Goal: Find specific page/section: Find specific page/section

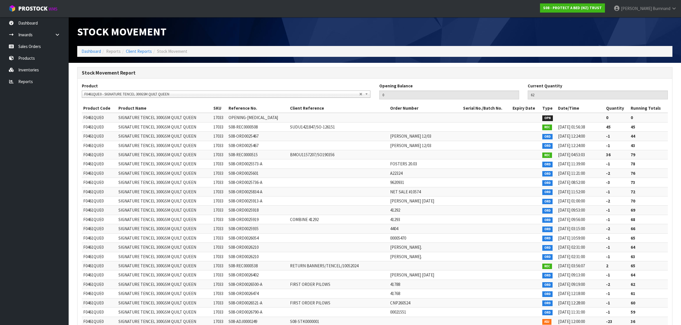
scroll to position [36, 0]
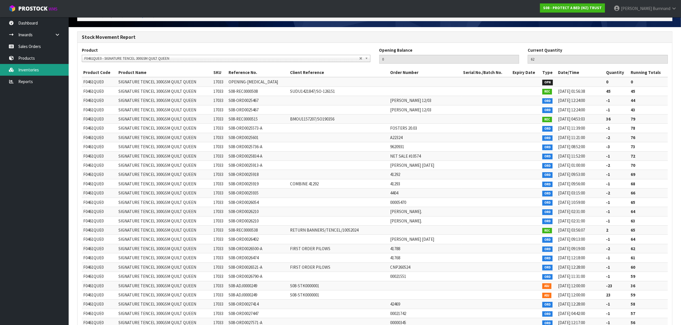
click at [28, 69] on link "Inventories" at bounding box center [34, 70] width 69 height 12
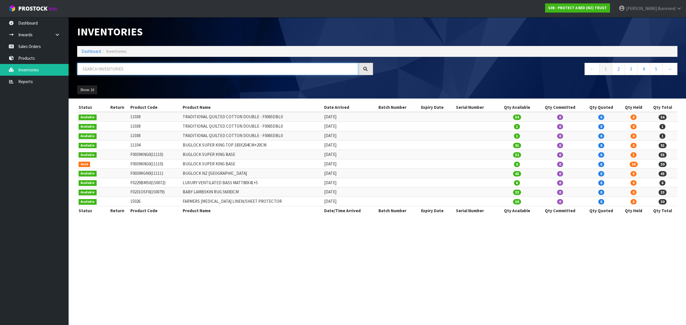
click at [94, 67] on input "text" at bounding box center [217, 69] width 281 height 12
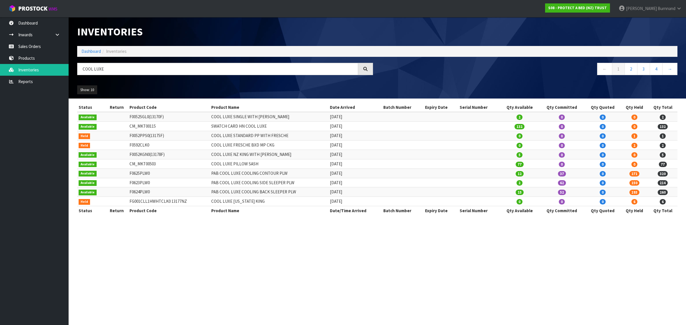
drag, startPoint x: 159, startPoint y: 167, endPoint x: 129, endPoint y: 167, distance: 29.7
click at [129, 167] on td "CM_MKT00503" at bounding box center [169, 163] width 82 height 9
copy td "CM_MKT00503"
drag, startPoint x: 106, startPoint y: 69, endPoint x: 82, endPoint y: 68, distance: 24.3
click at [82, 68] on input "COOL LUXE" at bounding box center [217, 69] width 281 height 12
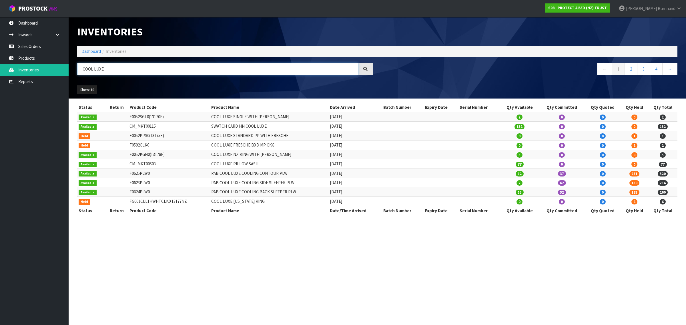
paste input "M_MKT00503"
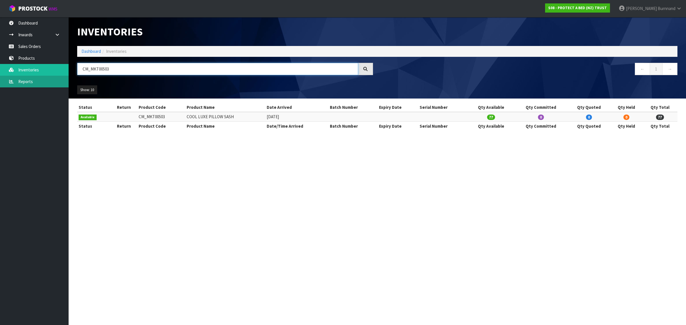
type input "CM_MKT00503"
click at [28, 82] on link "Reports" at bounding box center [34, 82] width 69 height 12
